Goal: Task Accomplishment & Management: Manage account settings

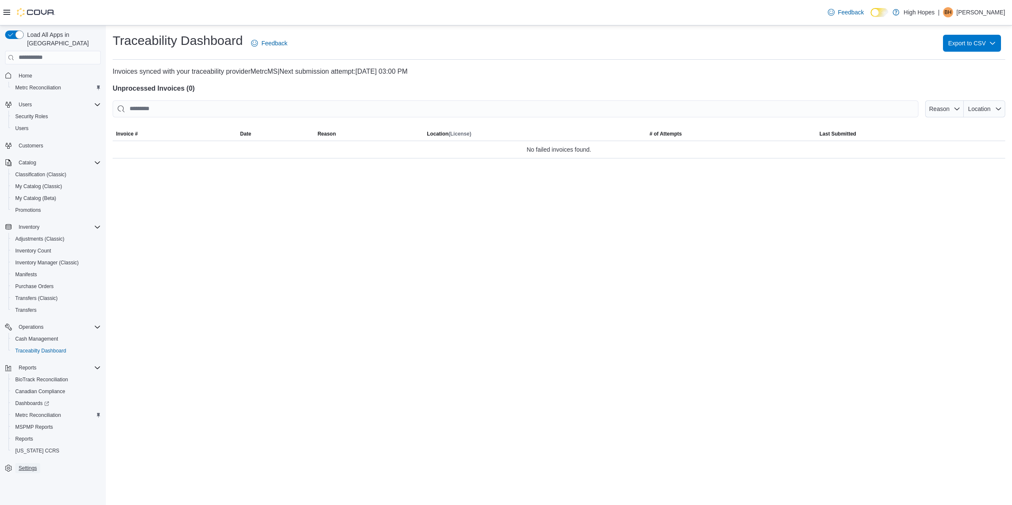
click at [22, 464] on span "Settings" at bounding box center [28, 467] width 18 height 7
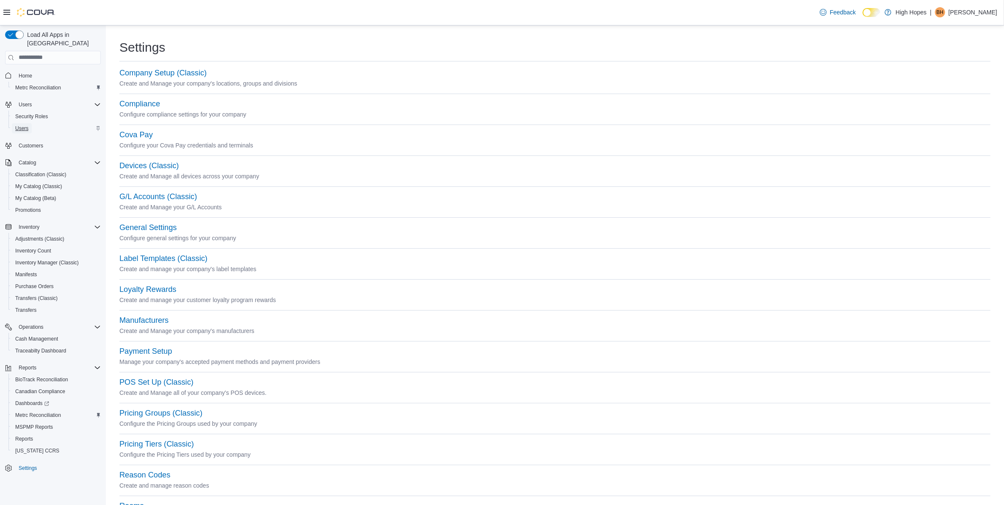
click at [22, 125] on span "Users" at bounding box center [21, 128] width 13 height 7
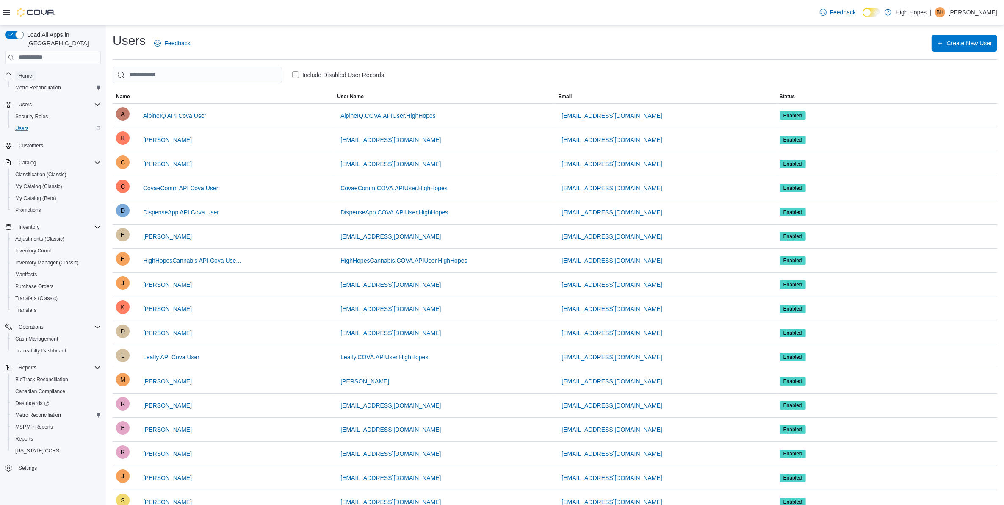
click at [30, 72] on span "Home" at bounding box center [26, 75] width 14 height 7
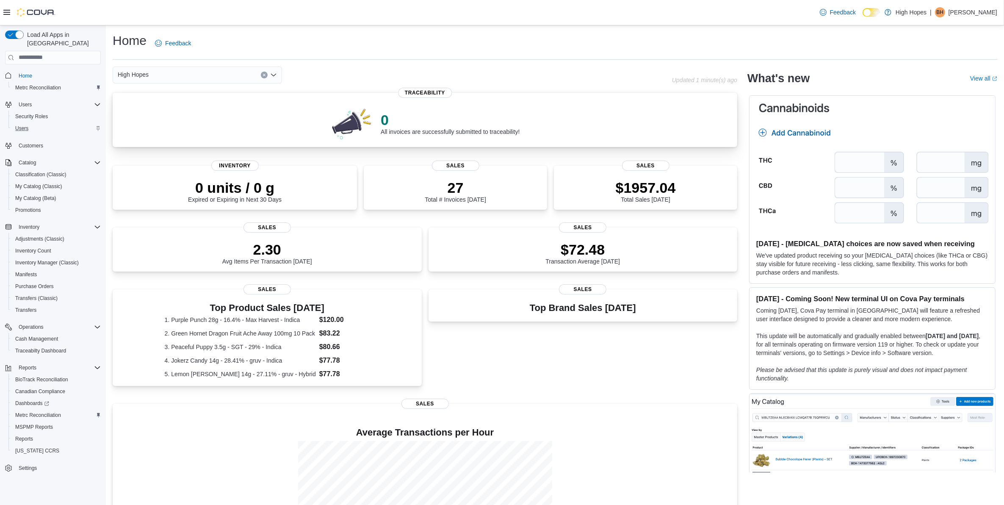
click at [415, 118] on p "0" at bounding box center [450, 119] width 139 height 17
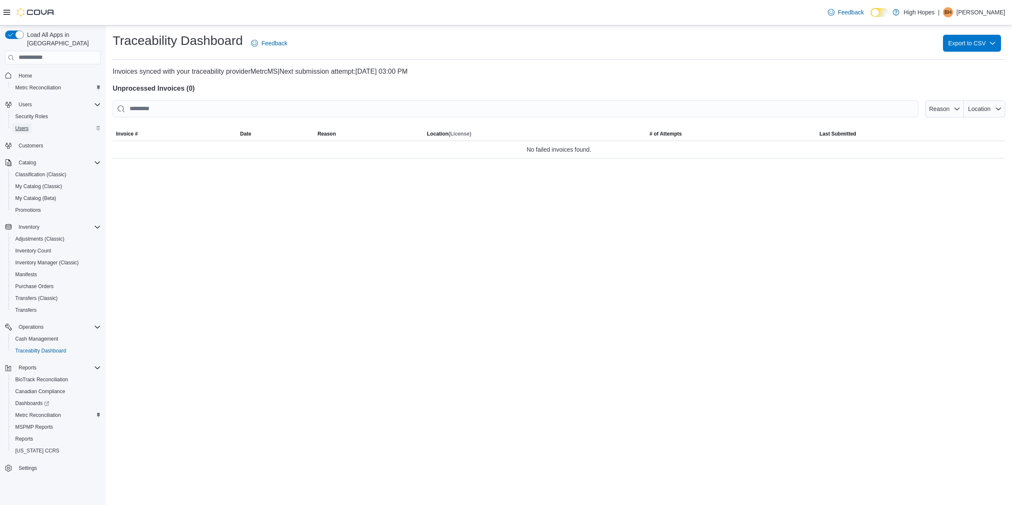
click at [26, 125] on span "Users" at bounding box center [21, 128] width 13 height 7
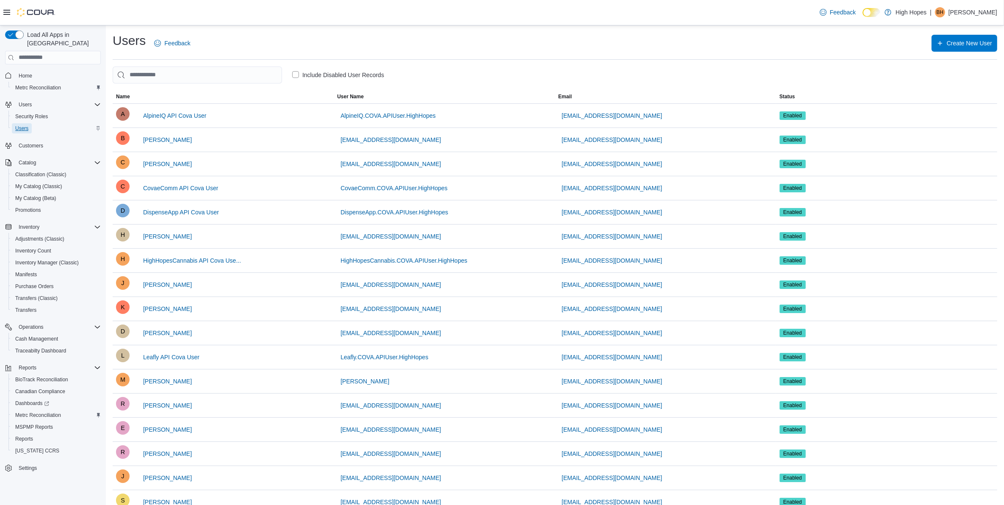
click at [20, 125] on span "Users" at bounding box center [21, 128] width 13 height 7
click at [155, 234] on span "[PERSON_NAME]" at bounding box center [167, 236] width 49 height 8
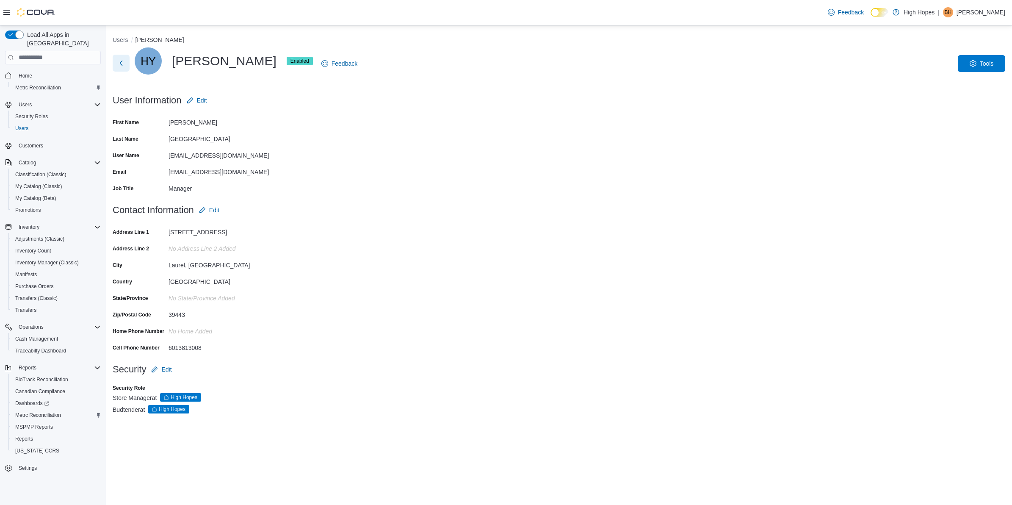
click at [122, 63] on button "Next" at bounding box center [121, 63] width 17 height 17
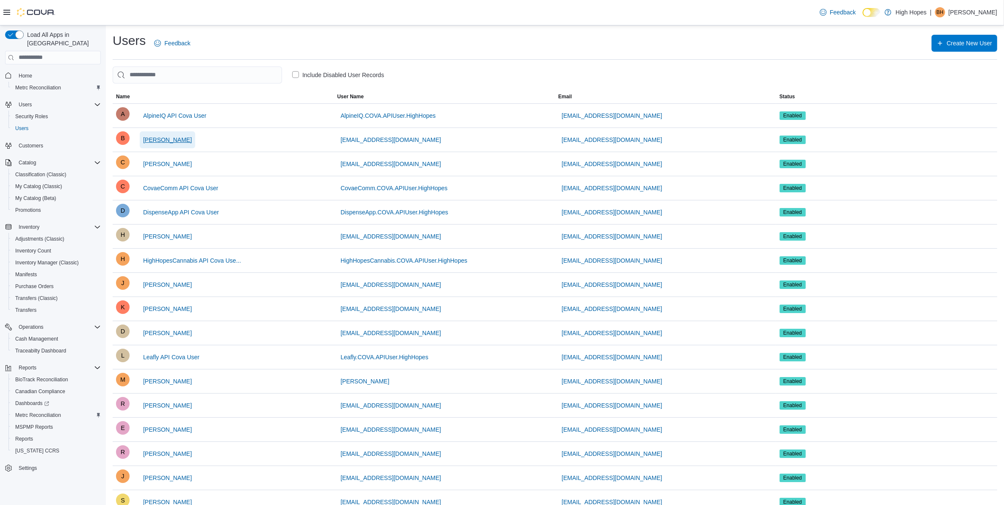
click at [174, 139] on span "[PERSON_NAME]" at bounding box center [167, 139] width 49 height 8
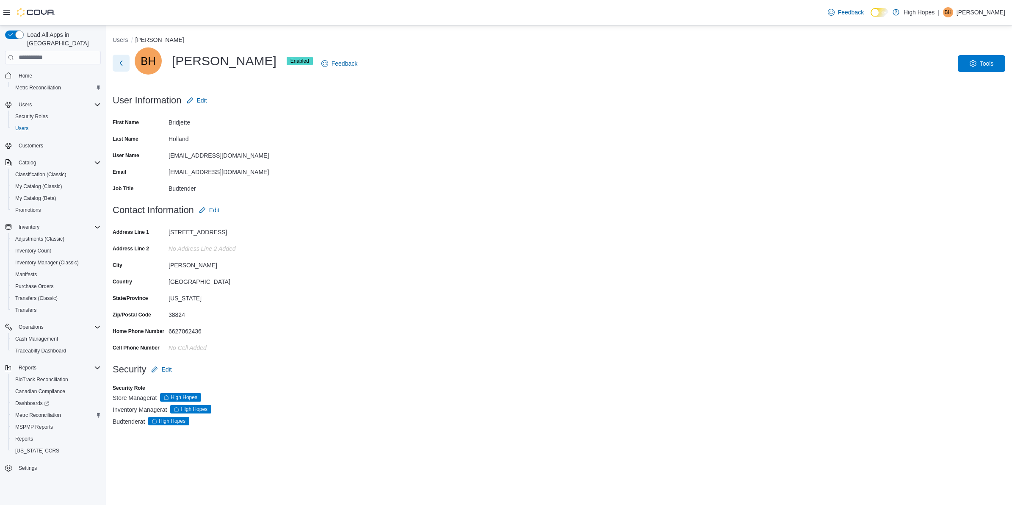
click at [119, 61] on button "Next" at bounding box center [121, 63] width 17 height 17
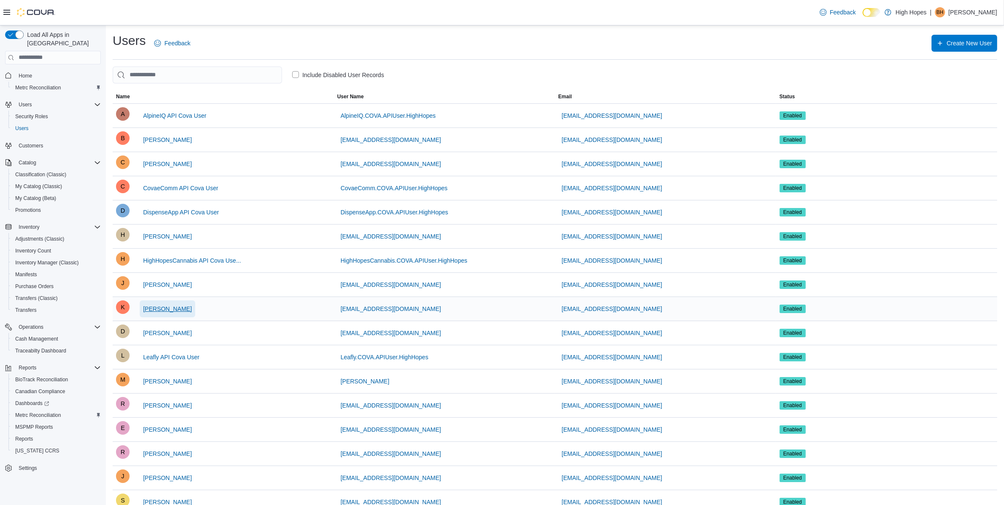
click at [180, 308] on span "[PERSON_NAME]" at bounding box center [167, 308] width 49 height 8
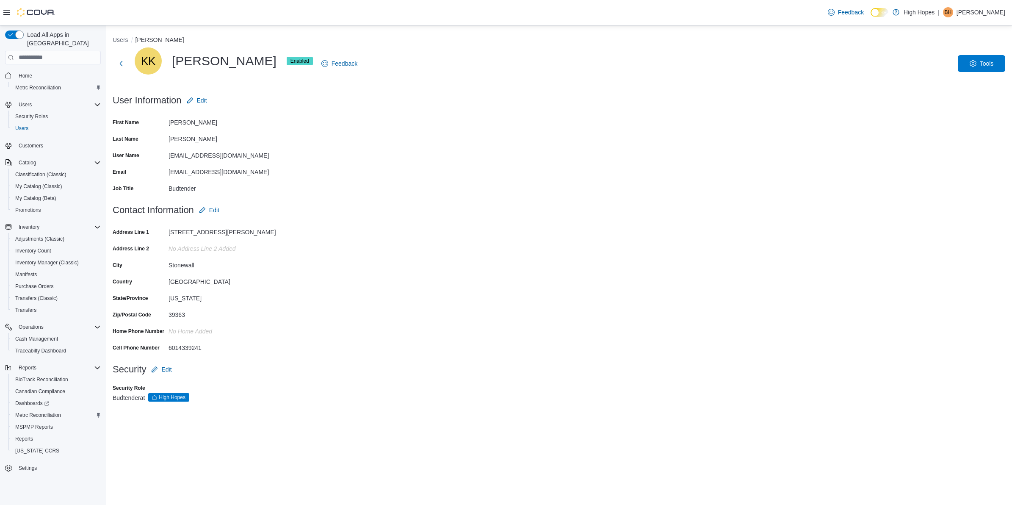
click at [928, 10] on p "High Hopes" at bounding box center [919, 12] width 31 height 10
click at [897, 15] on link at bounding box center [896, 11] width 8 height 17
